Goal: Task Accomplishment & Management: Manage account settings

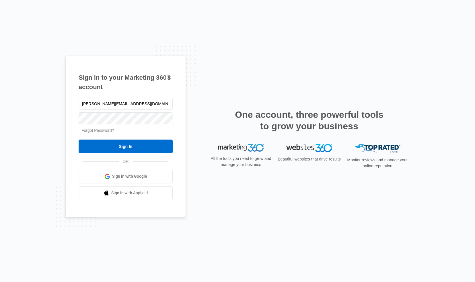
click at [102, 131] on link "Forgot Password?" at bounding box center [98, 130] width 33 height 5
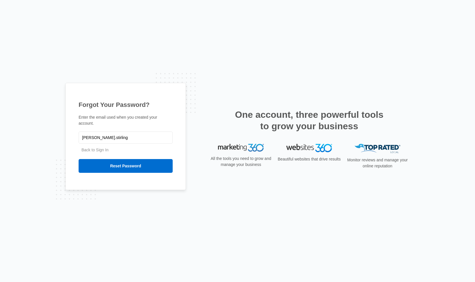
type input "[PERSON_NAME][EMAIL_ADDRESS][DOMAIN_NAME]"
click at [121, 164] on input "Reset Password" at bounding box center [126, 166] width 94 height 14
